Goal: Task Accomplishment & Management: Complete application form

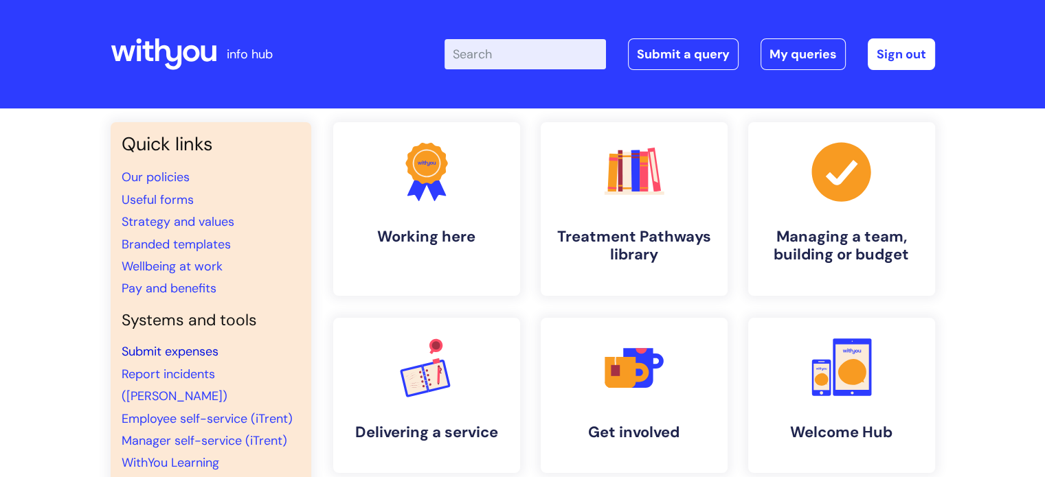
click at [185, 346] on link "Submit expenses" at bounding box center [170, 351] width 97 height 16
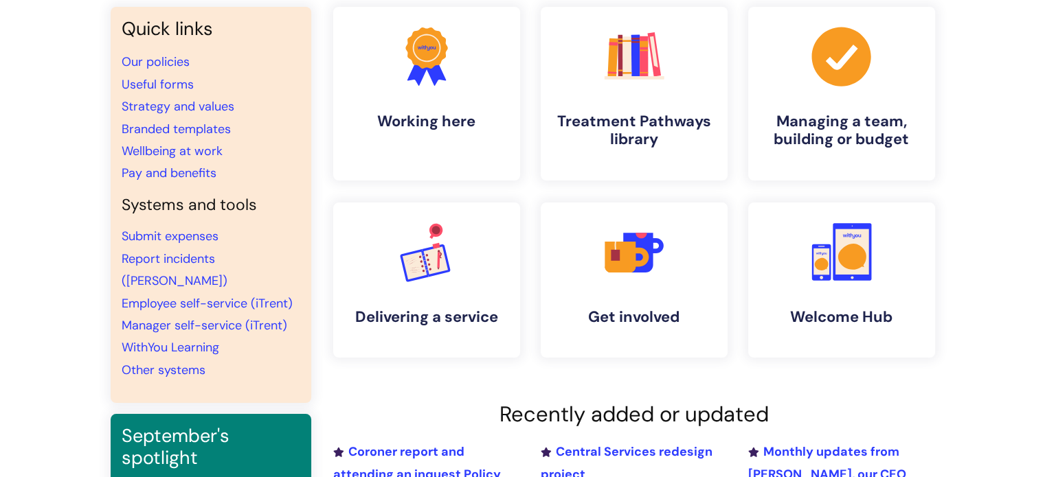
scroll to position [117, 0]
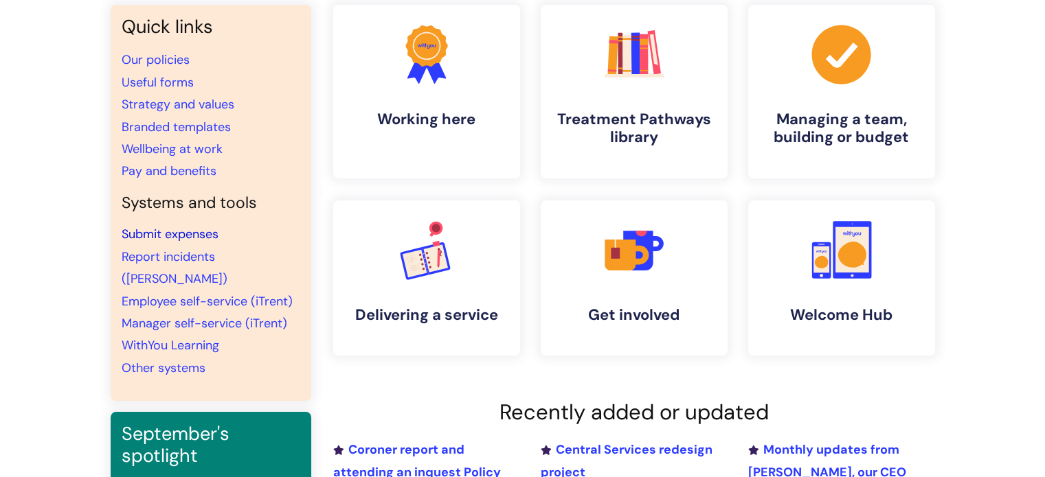
click at [179, 232] on link "Submit expenses" at bounding box center [170, 234] width 97 height 16
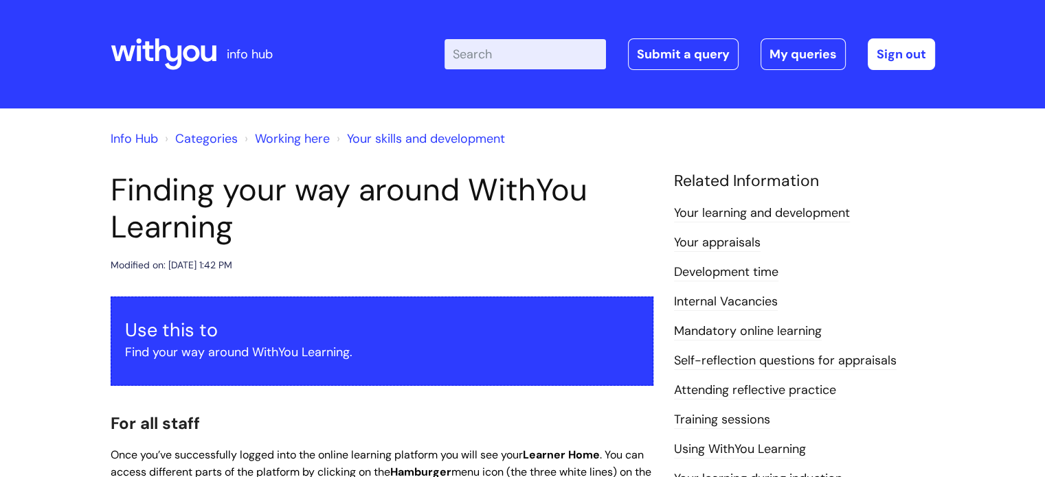
click at [194, 53] on icon at bounding box center [164, 54] width 106 height 33
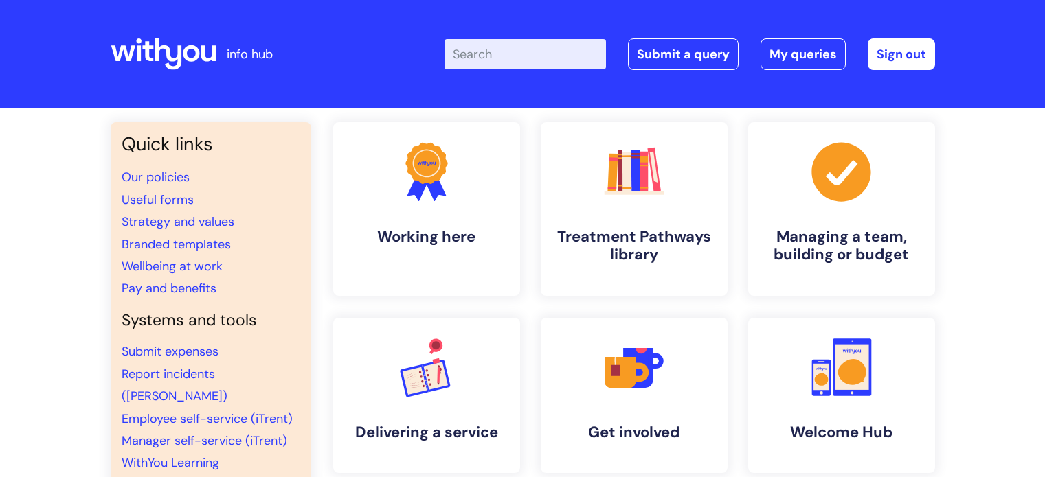
click at [137, 139] on h3 "Quick links" at bounding box center [211, 144] width 179 height 22
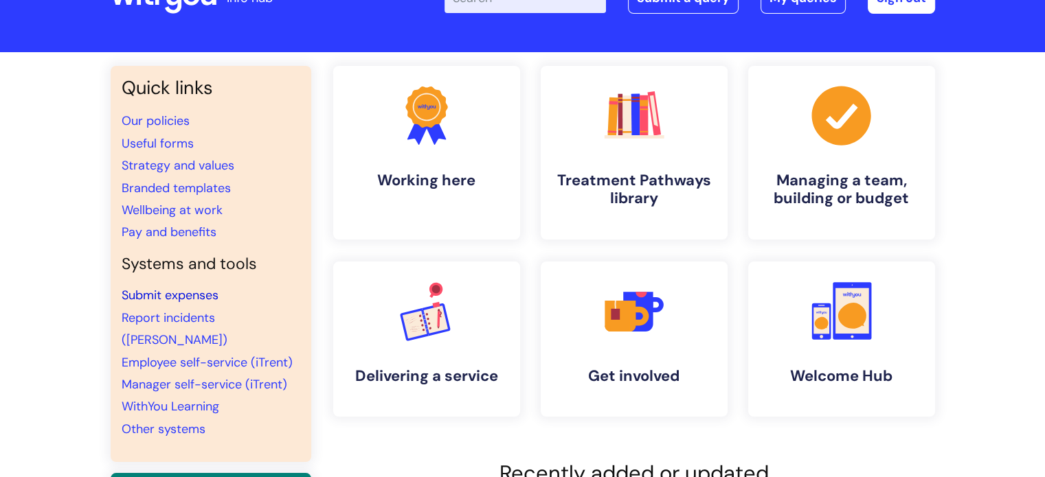
click at [185, 295] on link "Submit expenses" at bounding box center [170, 295] width 97 height 16
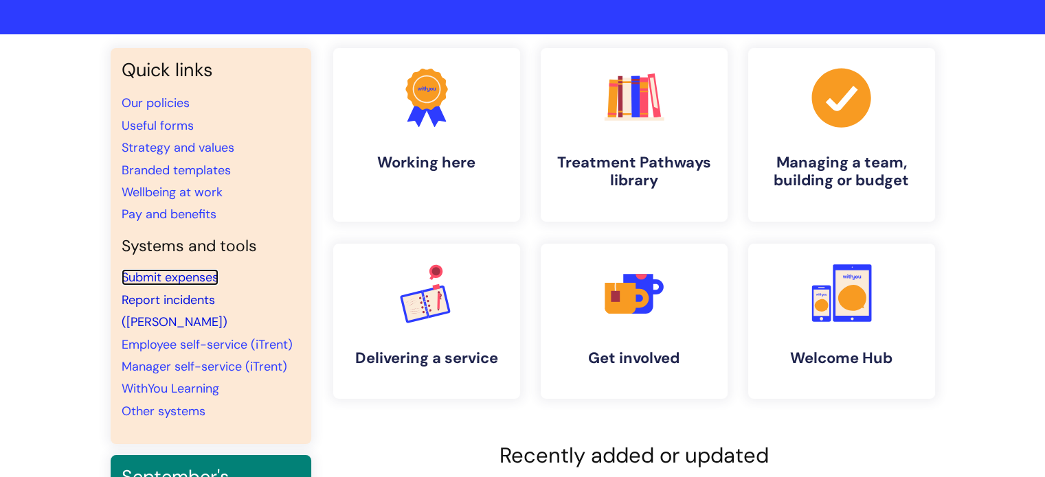
scroll to position [76, 0]
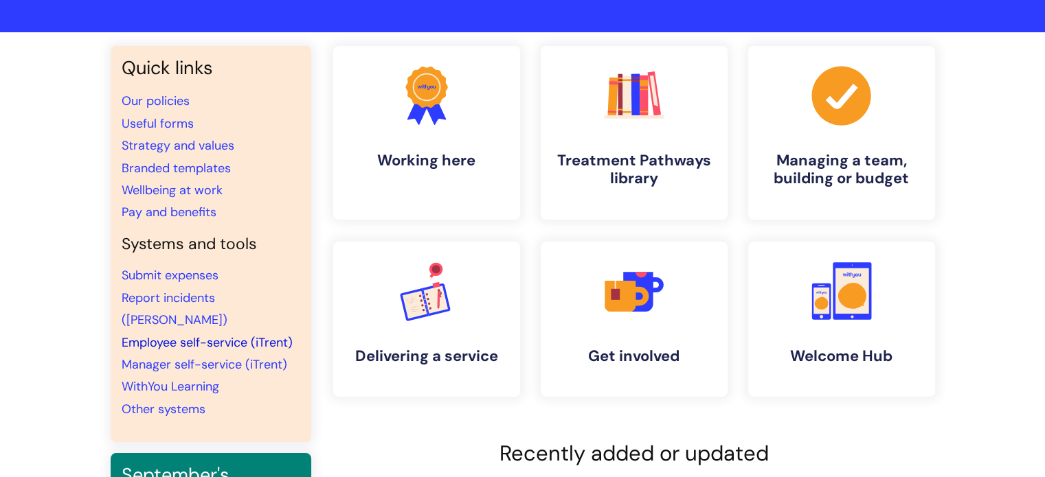
click at [211, 335] on link "Employee self-service (iTrent)" at bounding box center [207, 343] width 171 height 16
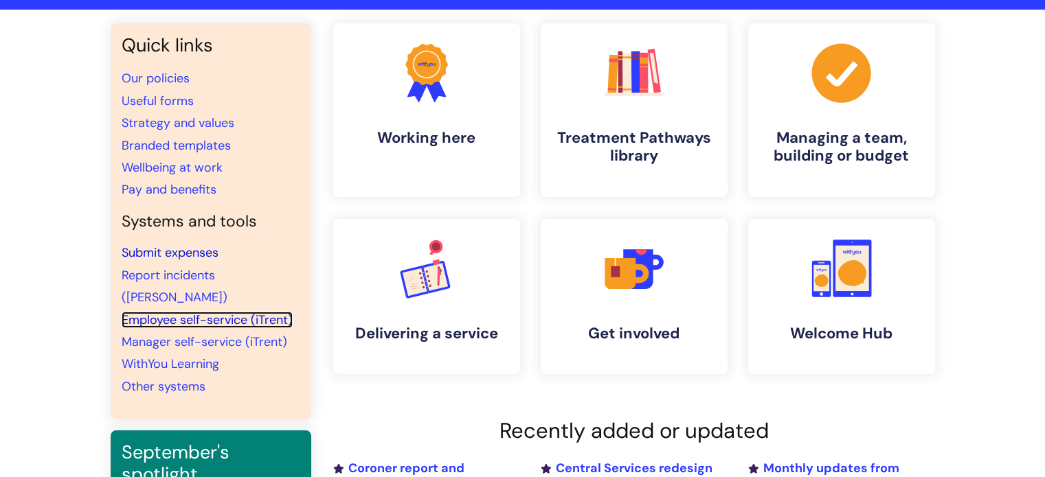
scroll to position [100, 0]
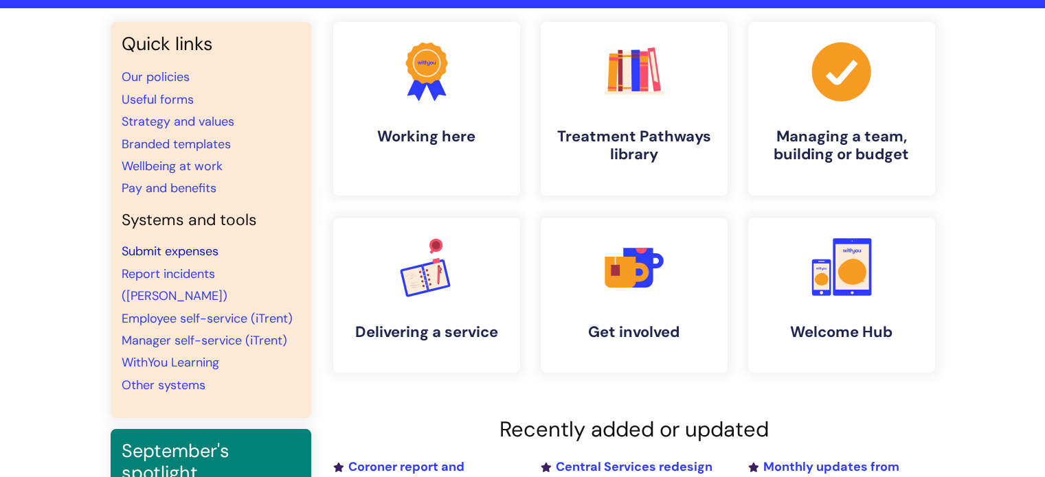
click at [187, 253] on link "Submit expenses" at bounding box center [170, 251] width 97 height 16
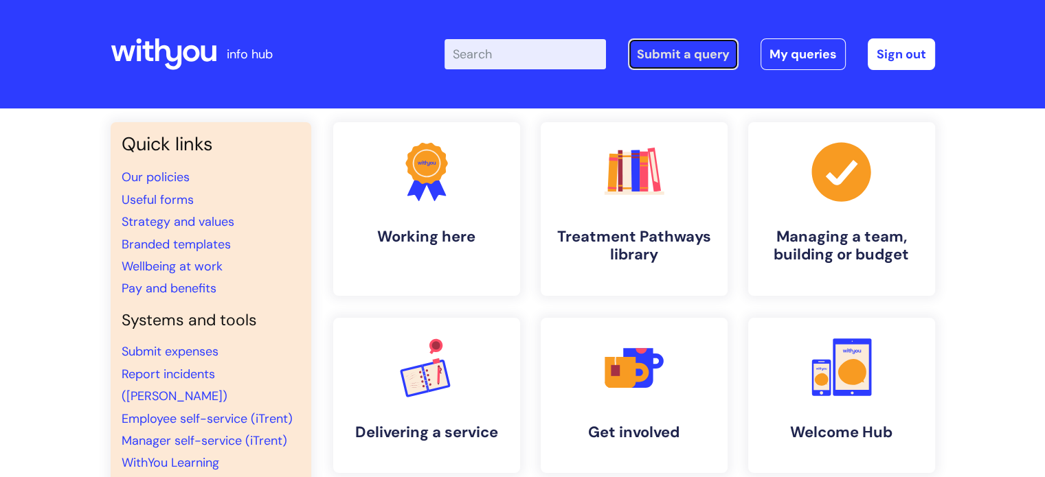
click at [697, 52] on link "Submit a query" at bounding box center [683, 54] width 111 height 32
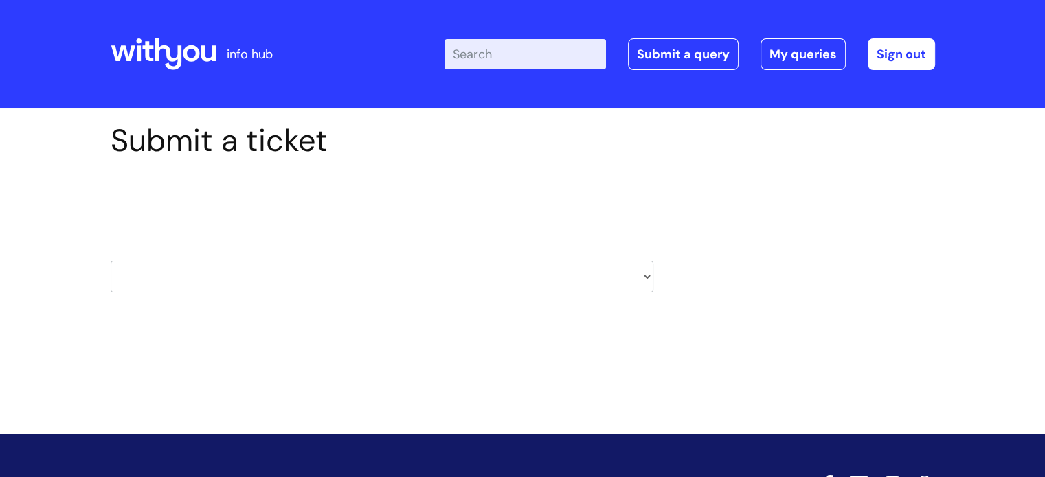
click at [519, 277] on select "HR / People IT and Support Clinical Drug Alerts Finance Accounts Data Support T…" at bounding box center [382, 277] width 543 height 32
click at [761, 212] on div "Submit a ticket Select issue type HR / People IT and Support Clinical Drug Aler…" at bounding box center [522, 228] width 845 height 213
